Goal: Check status: Check status

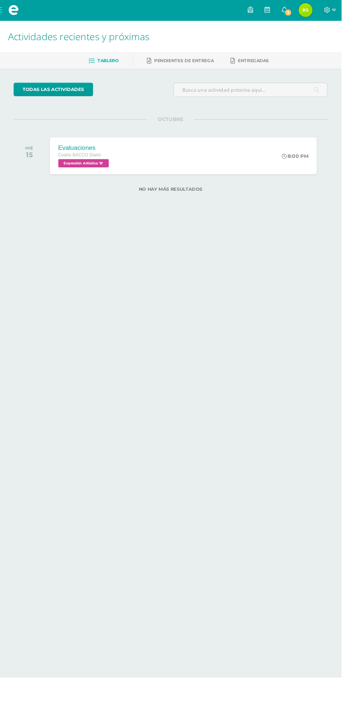
click at [329, 11] on span "Reyna Mishel Mi Perfil" at bounding box center [321, 11] width 18 height 15
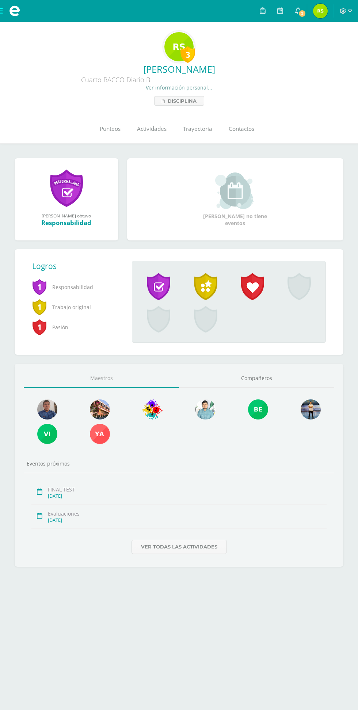
click at [104, 124] on link "Punteos" at bounding box center [109, 128] width 37 height 29
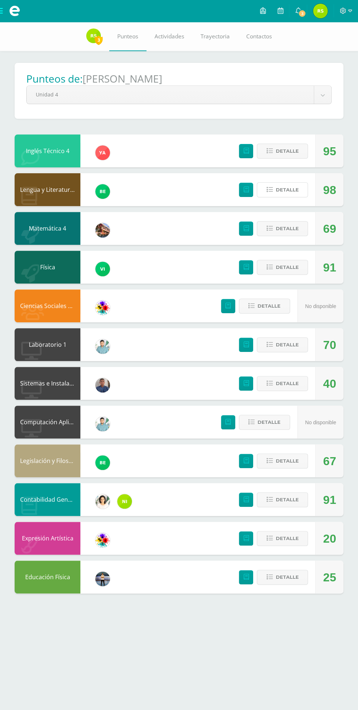
click at [286, 189] on span "Detalle" at bounding box center [287, 190] width 23 height 14
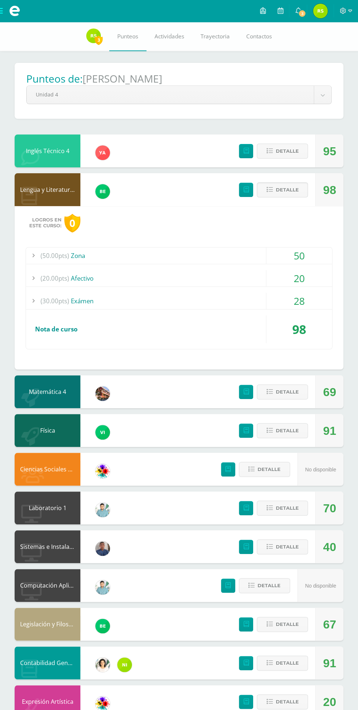
click at [299, 306] on div "28" at bounding box center [299, 301] width 66 height 16
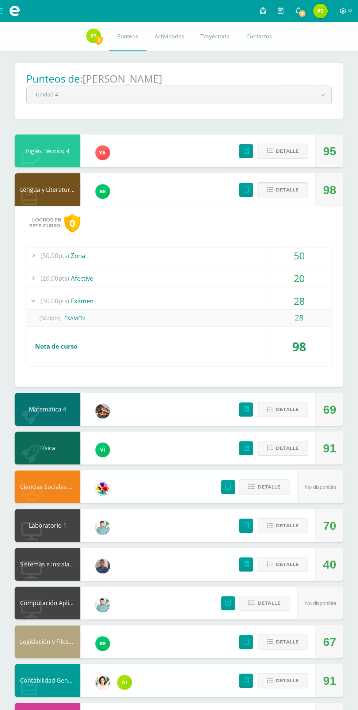
click at [289, 189] on span "Detalle" at bounding box center [287, 190] width 23 height 14
